Goal: Task Accomplishment & Management: Use online tool/utility

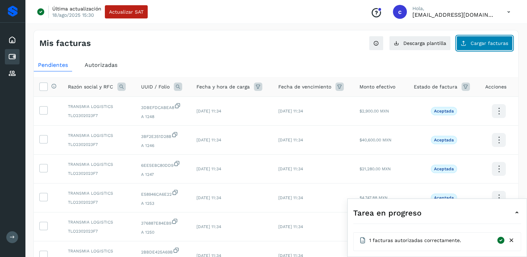
click at [510, 43] on button "Cargar facturas" at bounding box center [484, 43] width 56 height 15
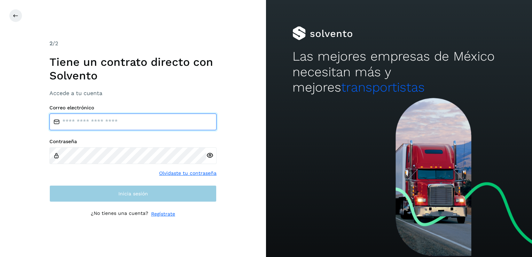
type input "**********"
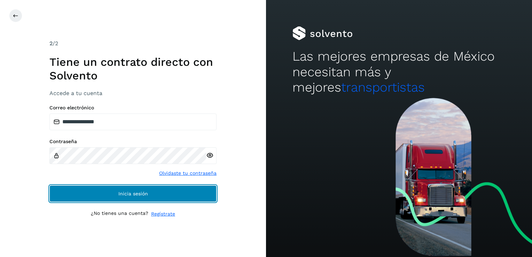
click at [150, 198] on button "Inicia sesión" at bounding box center [132, 193] width 167 height 17
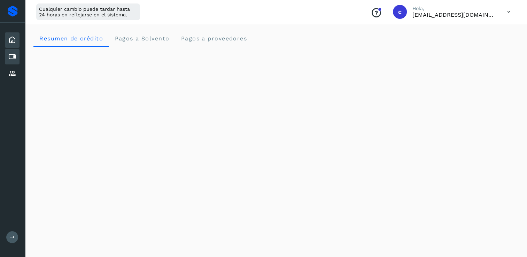
click at [12, 62] on div "Cuentas por pagar" at bounding box center [12, 56] width 15 height 15
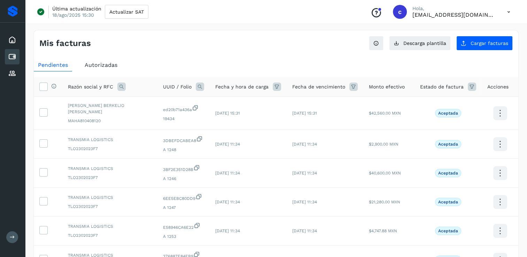
click at [204, 85] on icon at bounding box center [200, 87] width 8 height 8
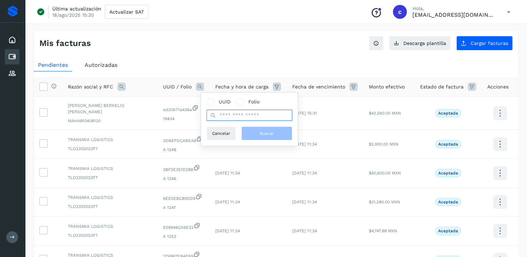
click at [247, 114] on input "text" at bounding box center [249, 115] width 86 height 11
paste input "**********"
type input "**********"
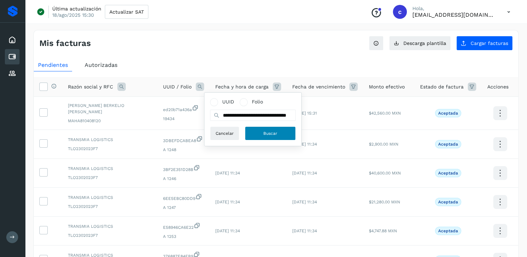
click at [273, 133] on span "Buscar" at bounding box center [270, 133] width 14 height 6
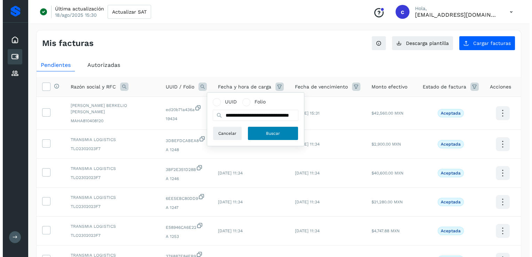
scroll to position [0, 0]
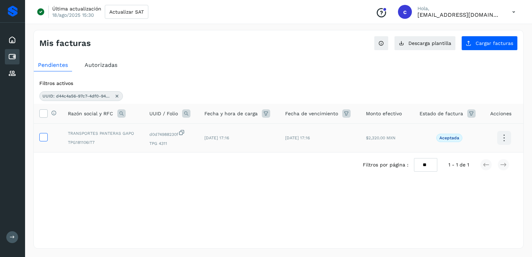
click at [39, 136] on td at bounding box center [48, 138] width 29 height 29
click at [44, 137] on icon at bounding box center [43, 136] width 7 height 7
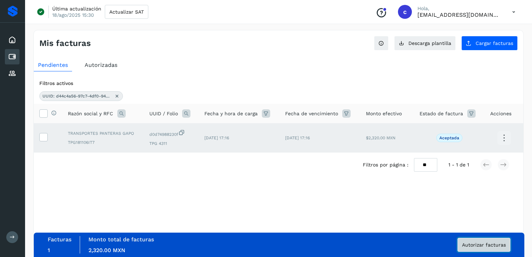
click at [489, 249] on button "Autorizar facturas" at bounding box center [483, 245] width 53 height 14
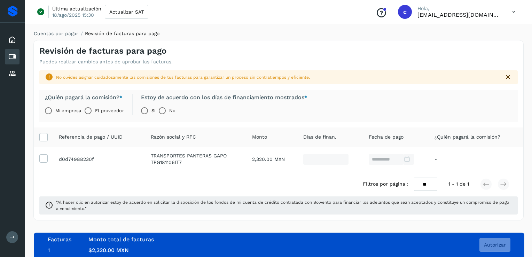
click at [96, 110] on label "El proveedor" at bounding box center [109, 111] width 29 height 14
click at [487, 240] on button "Autorizar" at bounding box center [494, 245] width 31 height 14
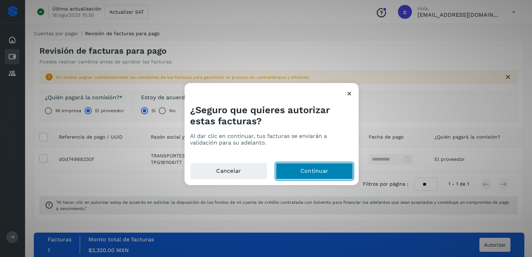
click at [323, 170] on button "Continuar" at bounding box center [314, 171] width 77 height 17
